Goal: Check status: Check status

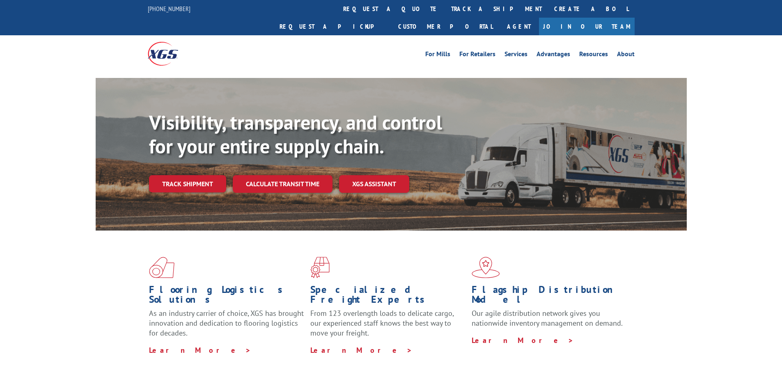
click at [197, 177] on div "Visibility, transparency, and control for your entire supply chain. Track shipm…" at bounding box center [418, 168] width 538 height 115
click at [224, 175] on link "Track shipment" at bounding box center [187, 183] width 77 height 17
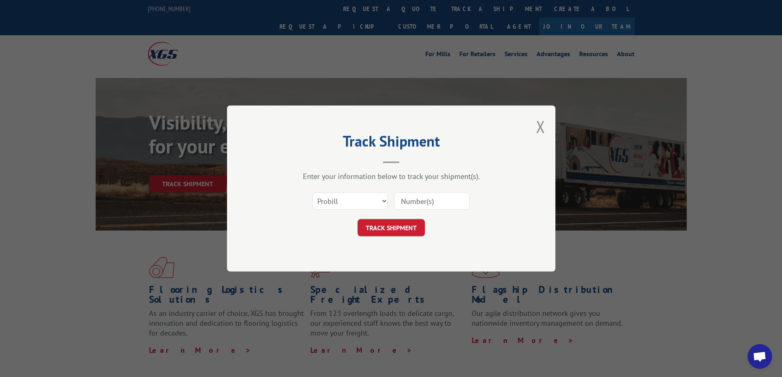
click at [415, 201] on input at bounding box center [432, 200] width 76 height 17
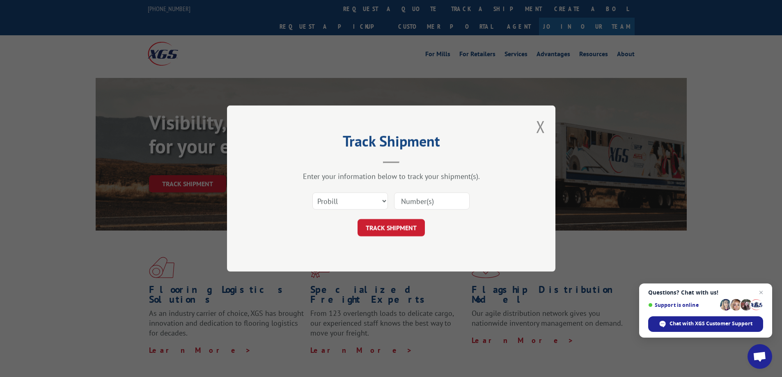
paste input "445437"
type input "445437"
click at [398, 223] on button "TRACK SHIPMENT" at bounding box center [390, 227] width 67 height 17
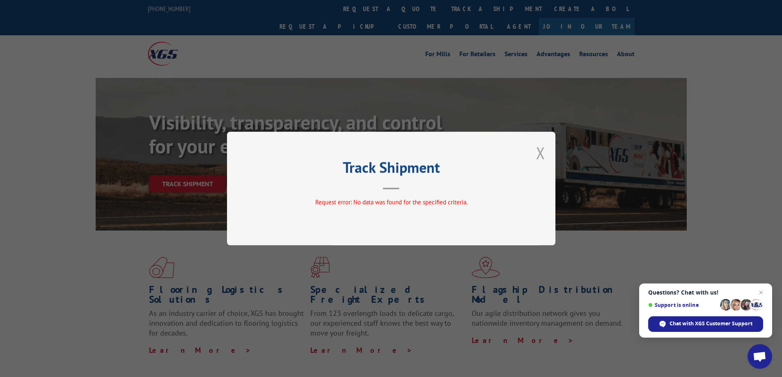
click at [540, 153] on button "Close modal" at bounding box center [540, 153] width 9 height 22
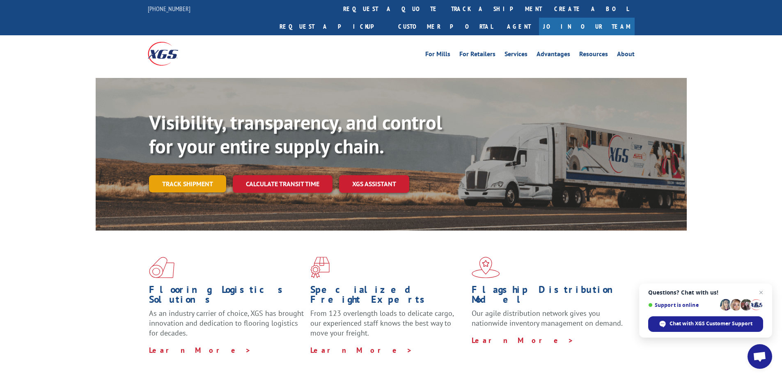
click at [198, 175] on link "Track shipment" at bounding box center [187, 183] width 77 height 17
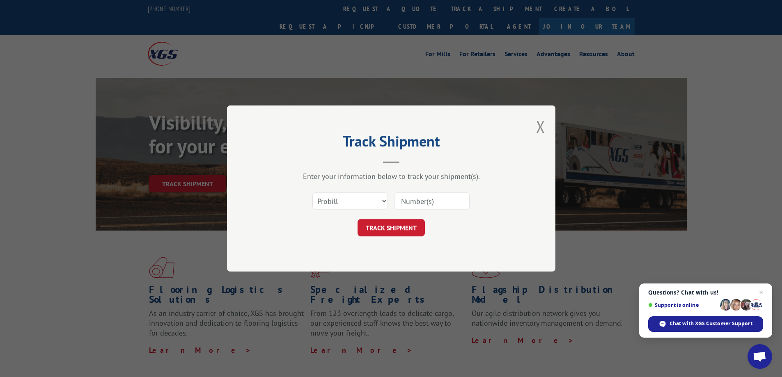
click at [419, 204] on input at bounding box center [432, 200] width 76 height 17
paste input "17466639"
click at [400, 227] on button "TRACK SHIPMENT" at bounding box center [390, 227] width 67 height 17
type input "17466639"
click button "TRACK SHIPMENT" at bounding box center [390, 227] width 67 height 17
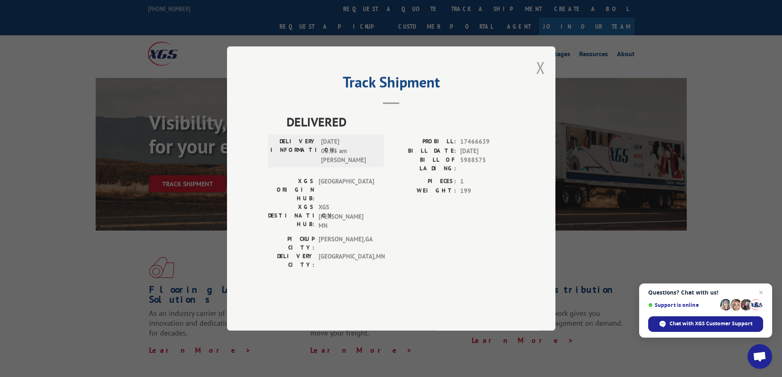
click at [544, 78] on button "Close modal" at bounding box center [540, 68] width 9 height 22
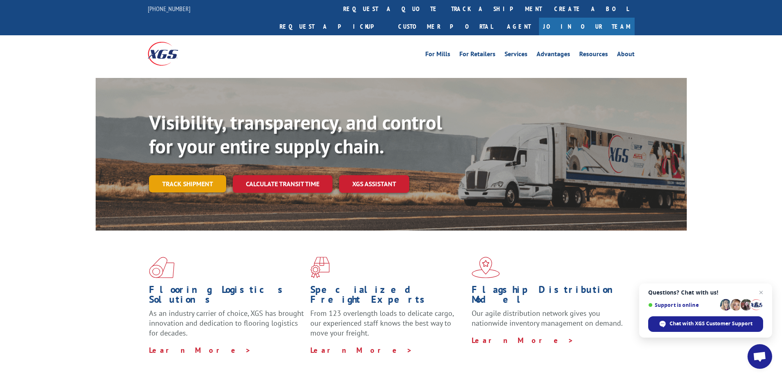
click at [208, 175] on link "Track shipment" at bounding box center [187, 183] width 77 height 17
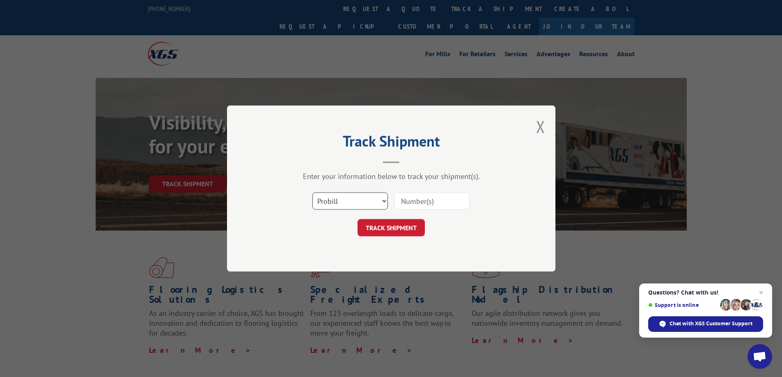
drag, startPoint x: 374, startPoint y: 202, endPoint x: 371, endPoint y: 208, distance: 5.9
click at [374, 202] on select "Select category... Probill BOL PO" at bounding box center [350, 200] width 76 height 17
select select "bol"
click at [312, 192] on select "Select category... Probill BOL PO" at bounding box center [350, 200] width 76 height 17
click at [405, 200] on input at bounding box center [432, 200] width 76 height 17
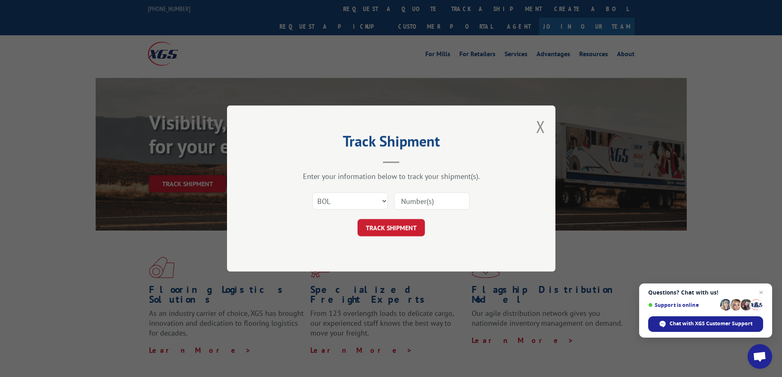
paste input "445437"
type input "445437"
click at [404, 228] on button "TRACK SHIPMENT" at bounding box center [390, 227] width 67 height 17
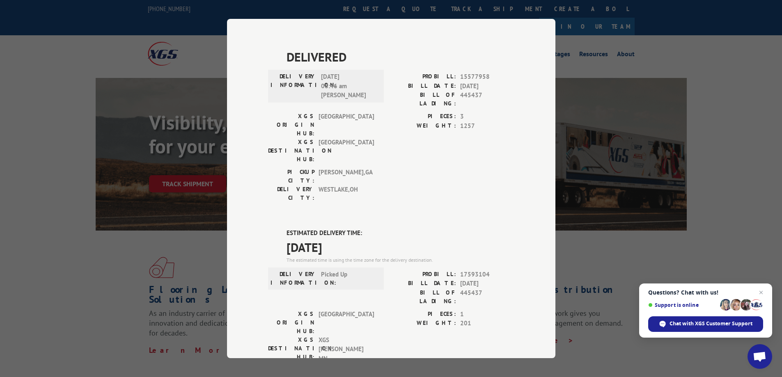
scroll to position [428, 0]
